Goal: Information Seeking & Learning: Learn about a topic

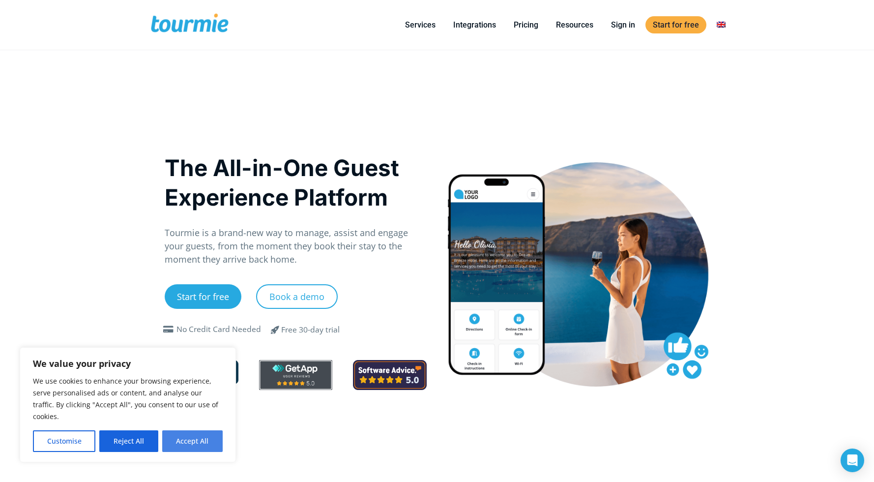
click at [201, 442] on button "Accept All" at bounding box center [192, 441] width 60 height 22
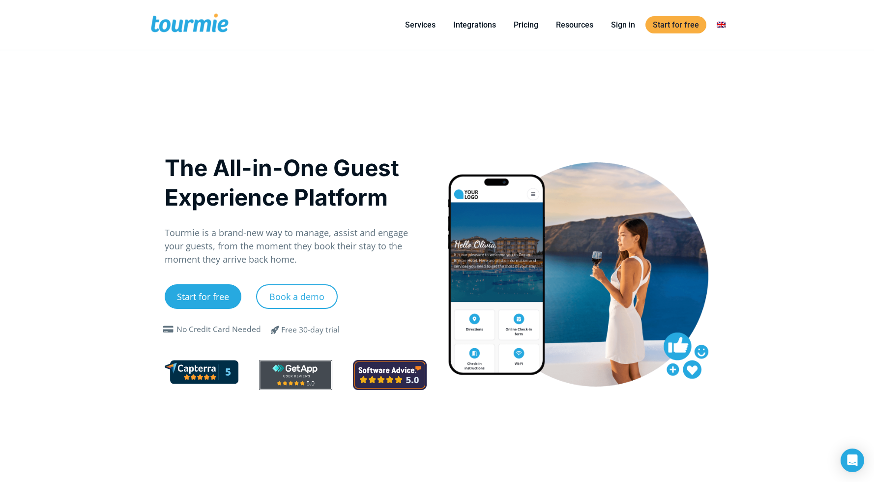
checkbox input "true"
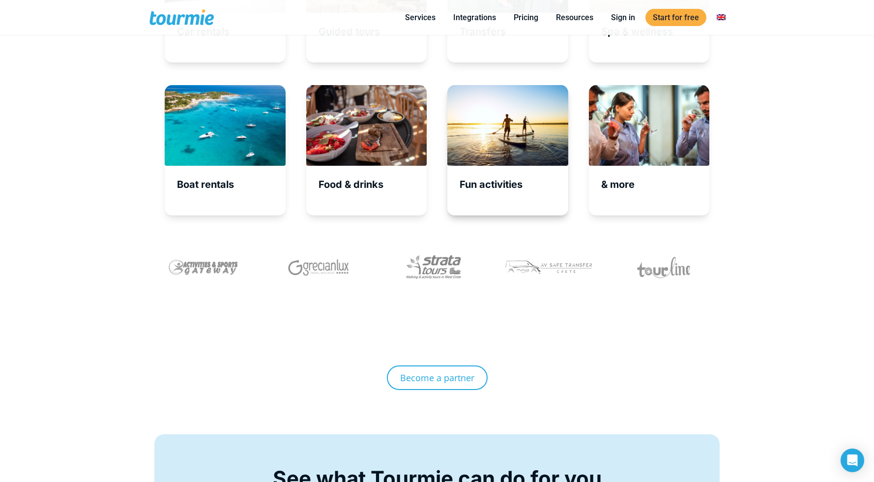
scroll to position [3526, 0]
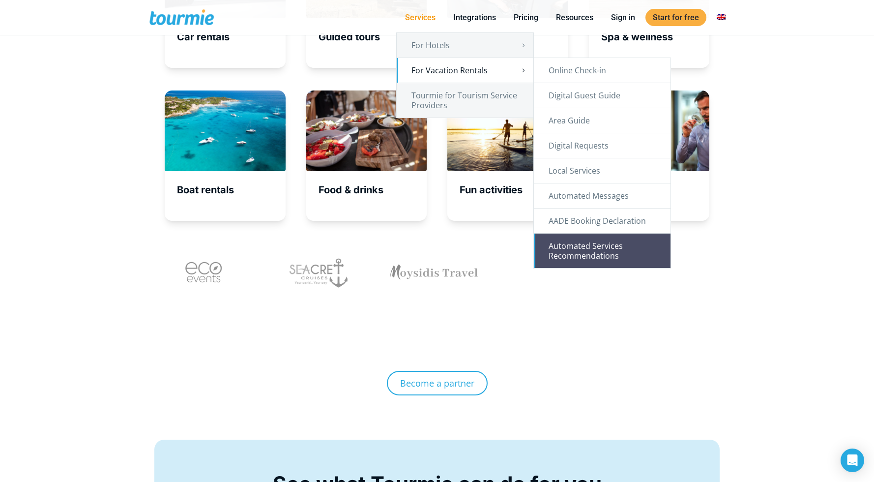
click at [565, 253] on link "Automated Services Recommendations" at bounding box center [602, 250] width 137 height 34
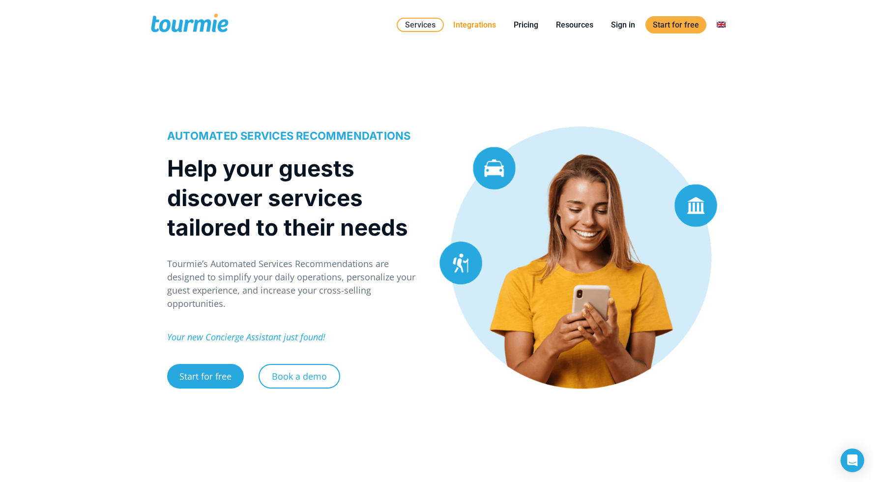
click at [480, 24] on link "Integrations" at bounding box center [475, 25] width 58 height 12
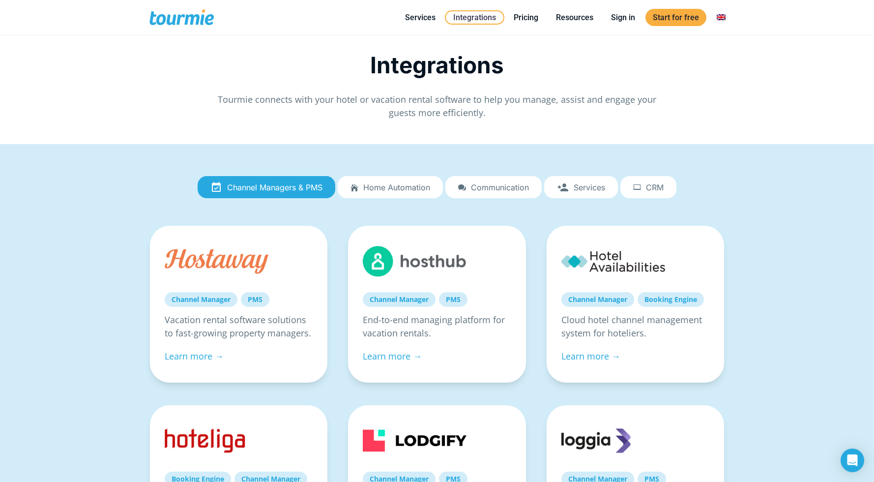
scroll to position [16, 0]
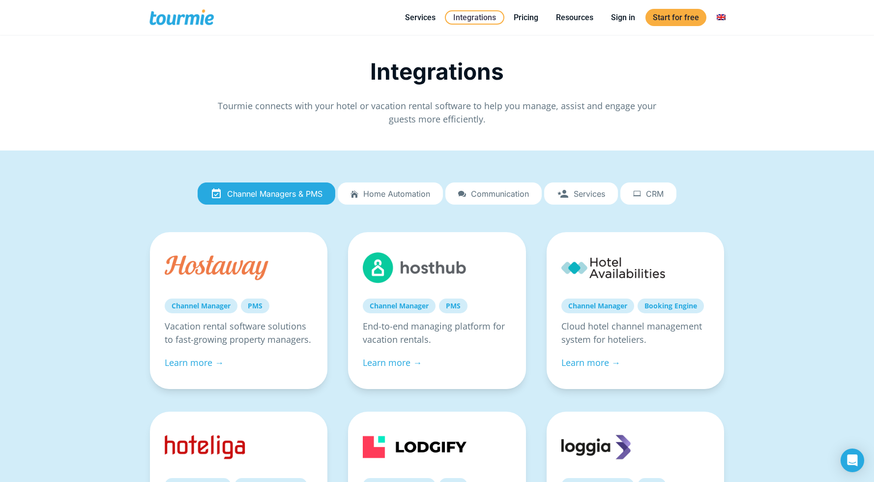
click at [405, 196] on span "Home automation" at bounding box center [396, 193] width 67 height 9
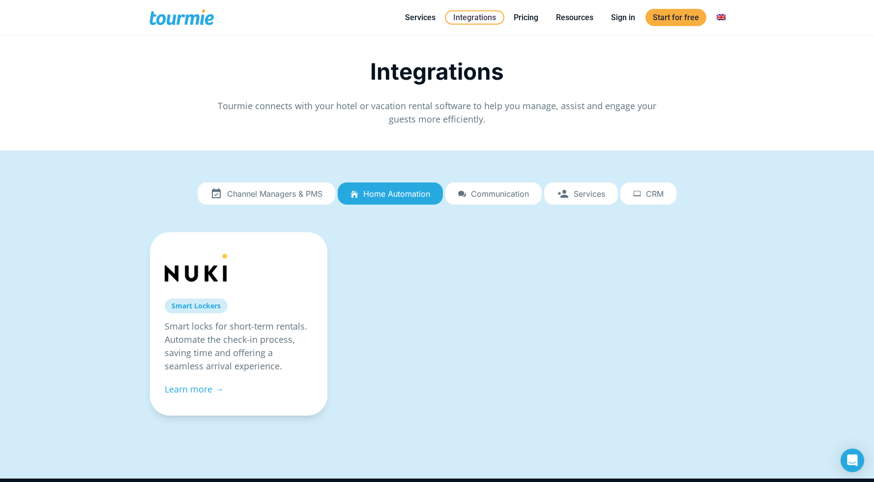
click at [475, 196] on span "Communication" at bounding box center [500, 193] width 58 height 9
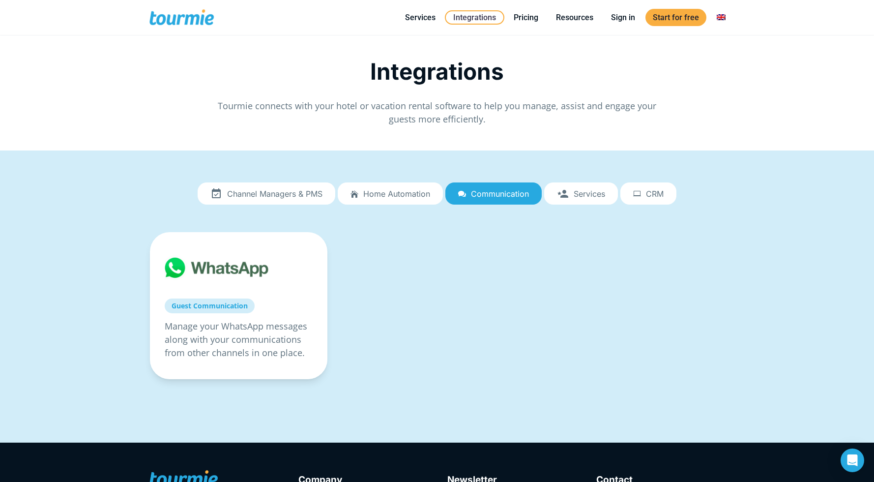
click at [588, 196] on span "Services" at bounding box center [589, 193] width 31 height 9
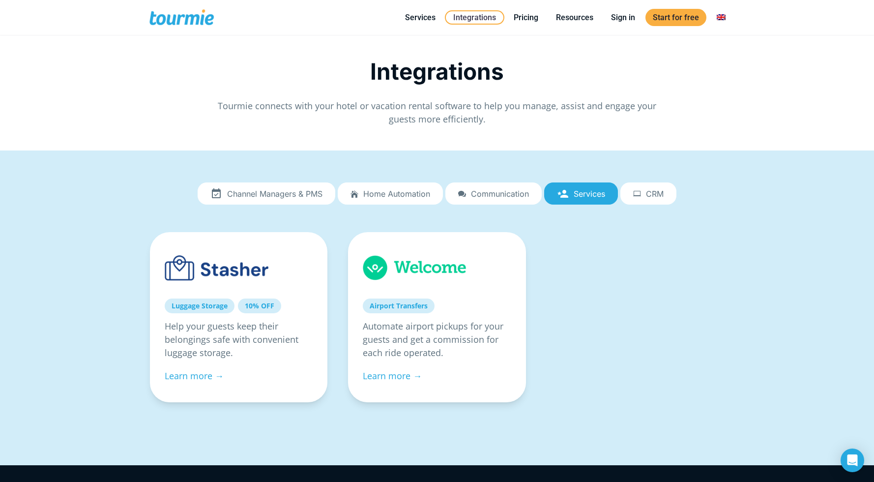
click at [657, 196] on span "CRM" at bounding box center [655, 193] width 18 height 9
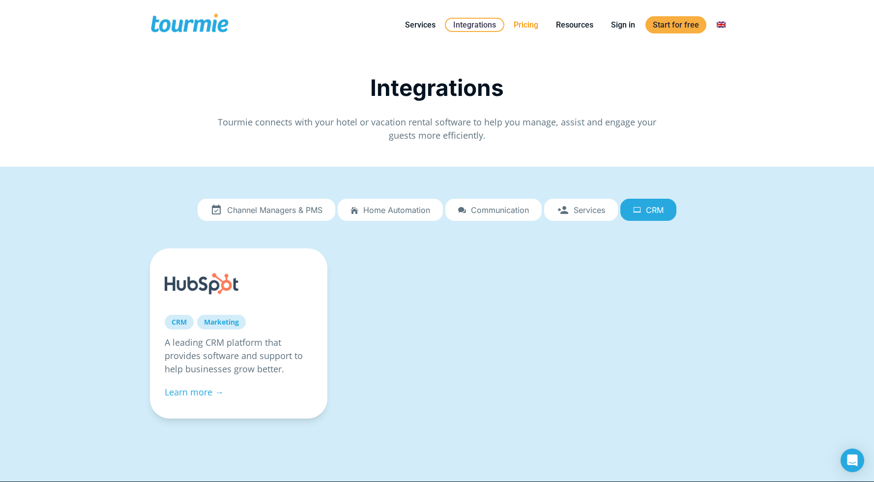
click at [527, 24] on link "Pricing" at bounding box center [525, 25] width 39 height 12
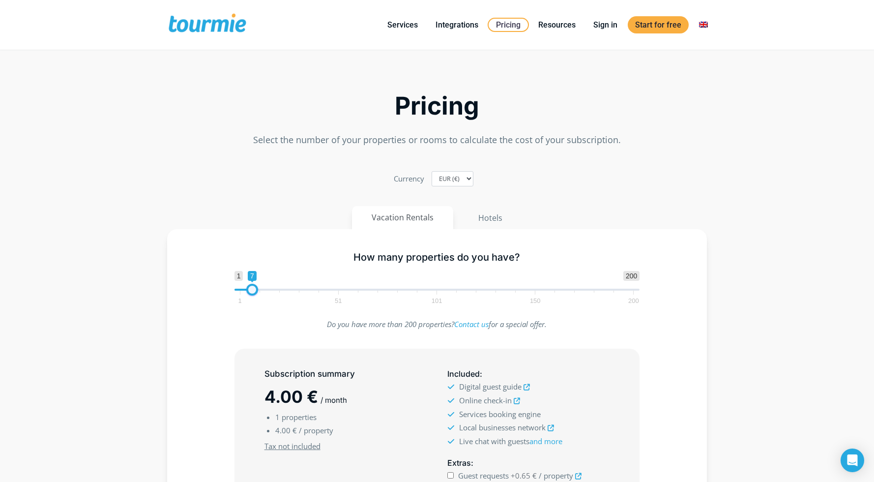
type input "6"
drag, startPoint x: 237, startPoint y: 292, endPoint x: 247, endPoint y: 294, distance: 9.9
click at [247, 294] on span at bounding box center [250, 290] width 12 height 12
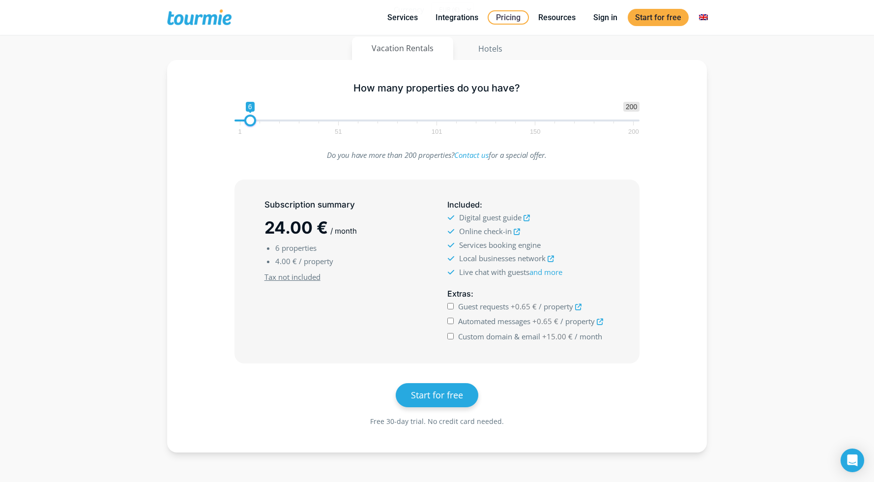
click at [451, 336] on input "Custom domain & email +15.00 € / month" at bounding box center [450, 336] width 6 height 6
click at [449, 335] on input "Custom domain & email +15.00 € / month" at bounding box center [450, 336] width 6 height 6
checkbox input "true"
click at [449, 320] on input "Automated messages +0.65 € / property" at bounding box center [450, 321] width 6 height 6
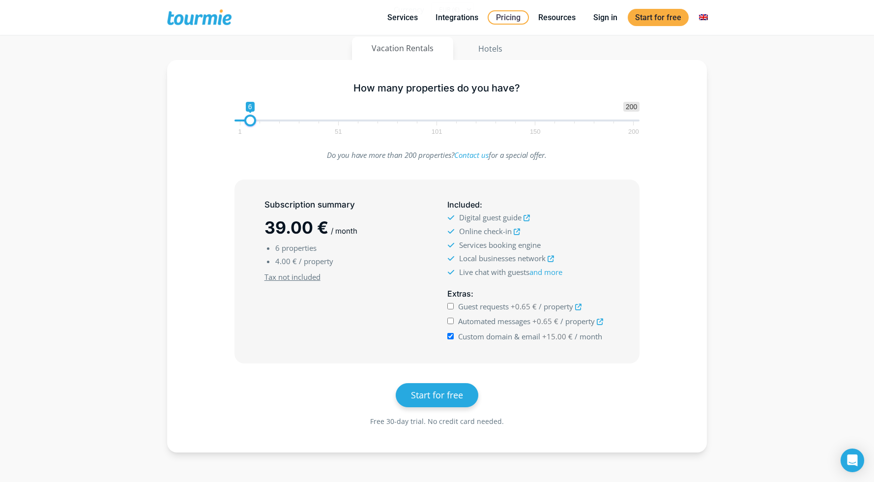
checkbox input "true"
click at [449, 307] on input "Guest requests +0.65 € / property" at bounding box center [450, 306] width 6 height 6
checkbox input "true"
click at [451, 320] on input "Automated messages +0.65 € / property" at bounding box center [450, 321] width 6 height 6
checkbox input "false"
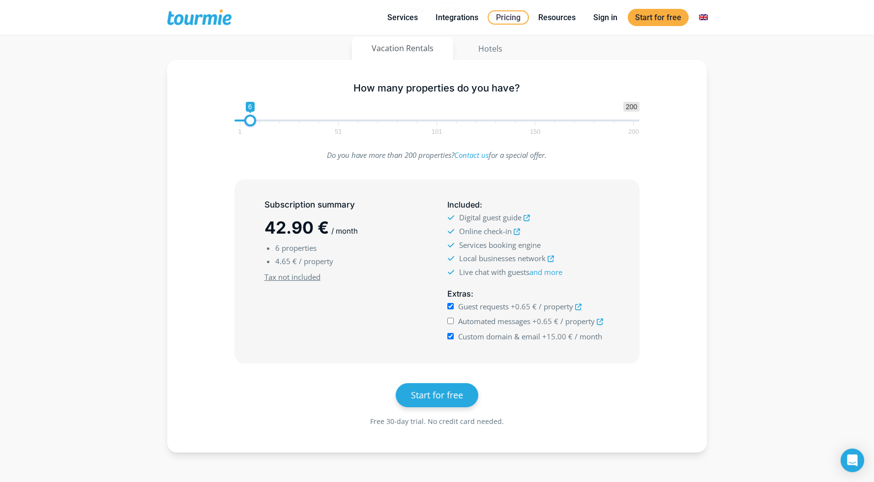
click at [449, 306] on input "Guest requests +0.65 € / property" at bounding box center [450, 306] width 6 height 6
checkbox input "false"
click at [600, 322] on icon at bounding box center [600, 322] width 6 height 6
